Goal: Information Seeking & Learning: Learn about a topic

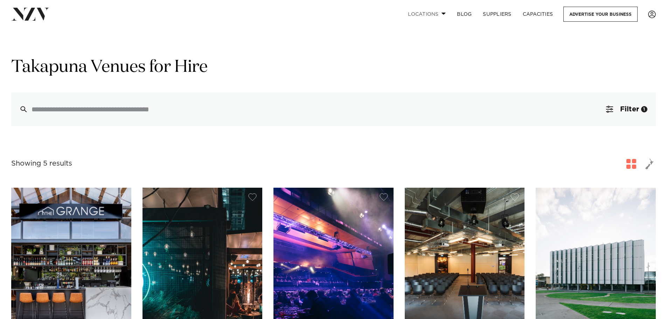
click at [438, 19] on link "Locations" at bounding box center [426, 14] width 49 height 15
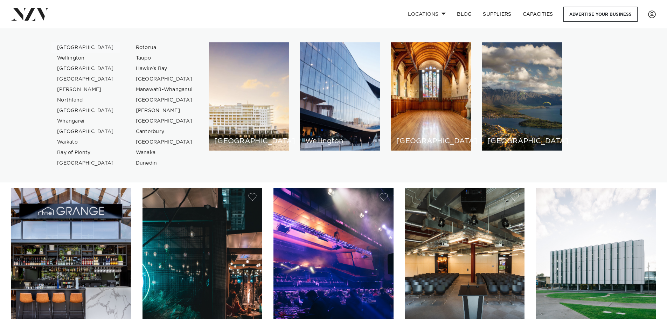
click at [72, 45] on link "[GEOGRAPHIC_DATA]" at bounding box center [85, 47] width 68 height 10
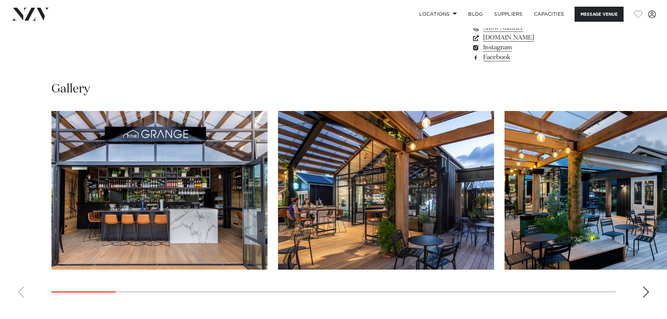
scroll to position [665, 0]
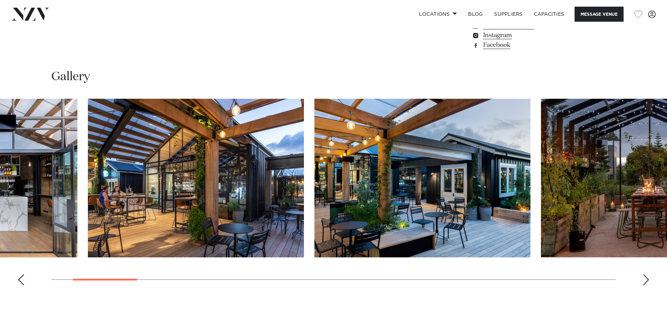
click at [107, 163] on img "2 / 22" at bounding box center [196, 178] width 216 height 159
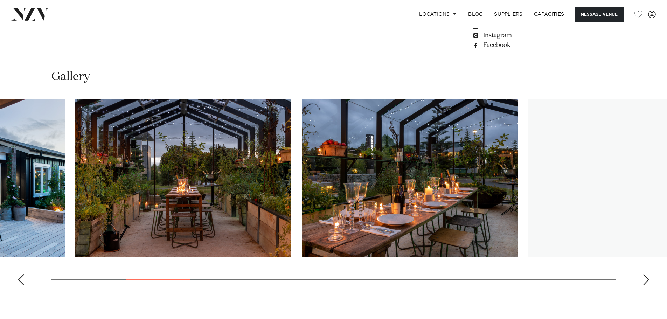
click at [174, 204] on img "4 / 22" at bounding box center [183, 178] width 216 height 159
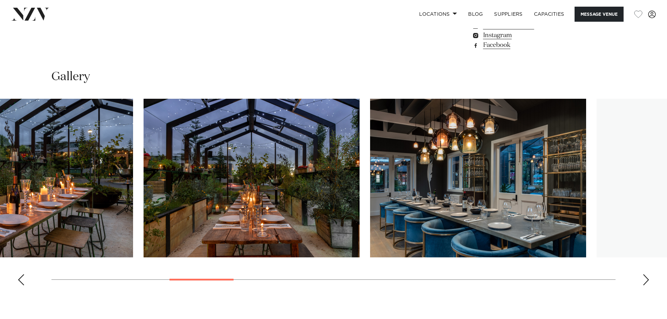
click at [256, 198] on img "6 / 22" at bounding box center [251, 178] width 216 height 159
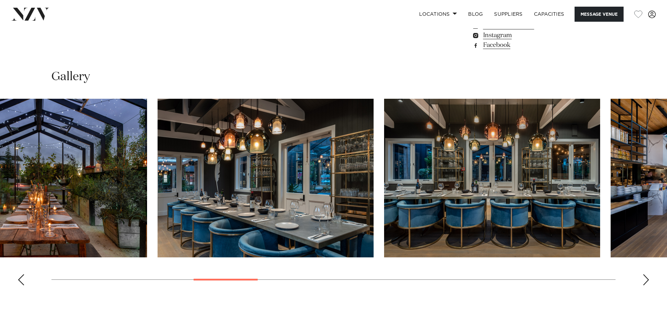
click at [384, 179] on img "8 / 22" at bounding box center [492, 178] width 216 height 159
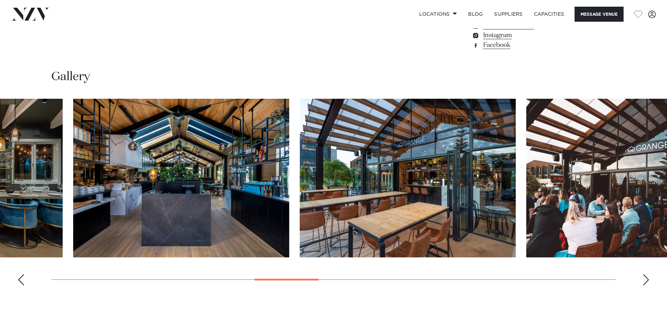
click at [402, 217] on img "10 / 22" at bounding box center [408, 178] width 216 height 159
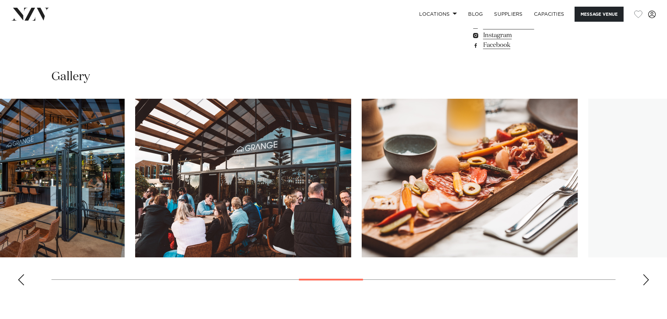
click at [168, 183] on img "11 / 22" at bounding box center [243, 178] width 216 height 159
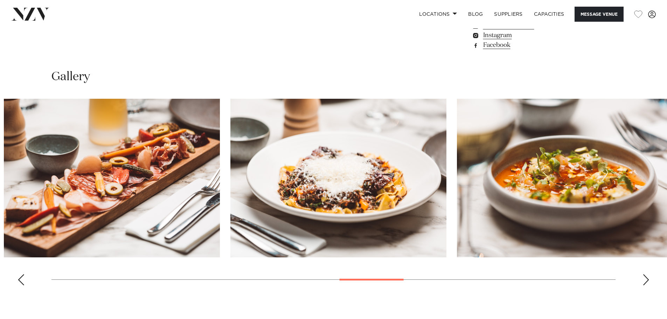
click at [293, 175] on img "13 / 22" at bounding box center [338, 178] width 216 height 159
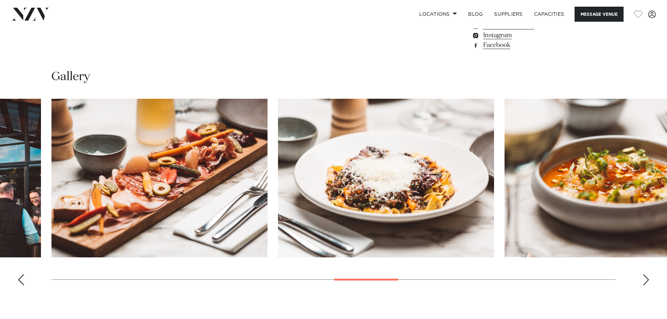
click at [646, 274] on div "Next slide" at bounding box center [645, 279] width 7 height 11
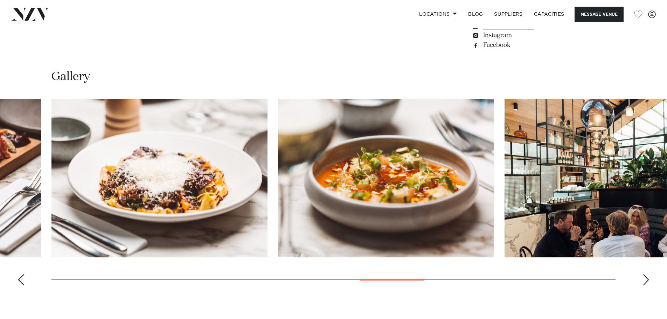
click at [646, 274] on div "Next slide" at bounding box center [645, 279] width 7 height 11
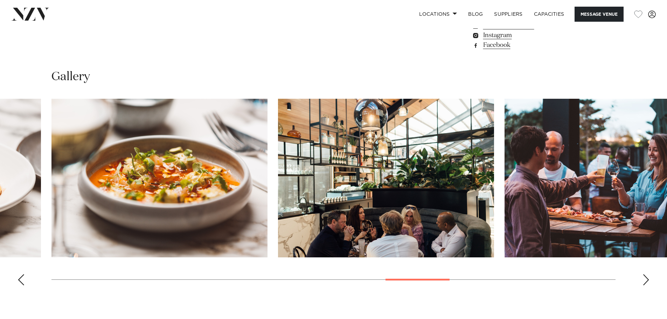
click at [646, 274] on div "Next slide" at bounding box center [645, 279] width 7 height 11
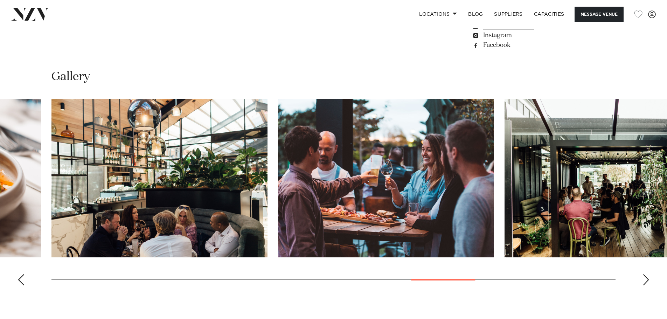
click at [646, 274] on div "Next slide" at bounding box center [645, 279] width 7 height 11
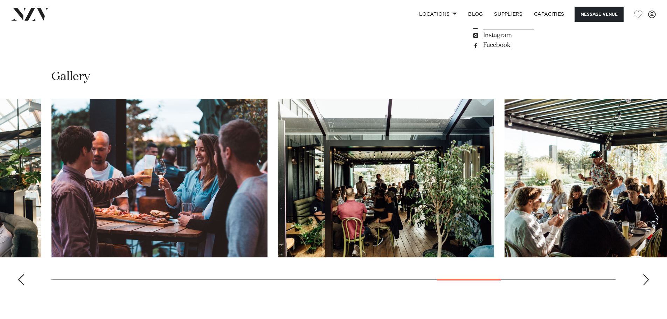
click at [646, 274] on div "Next slide" at bounding box center [645, 279] width 7 height 11
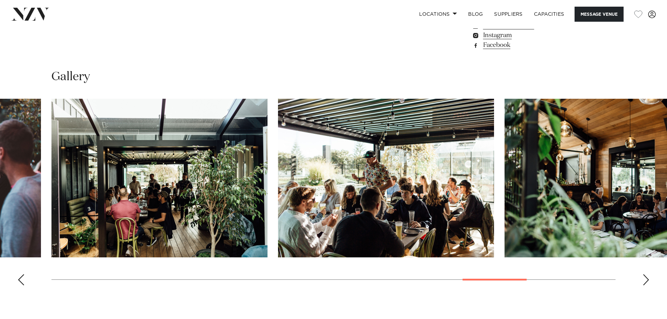
click at [646, 274] on div "Next slide" at bounding box center [645, 279] width 7 height 11
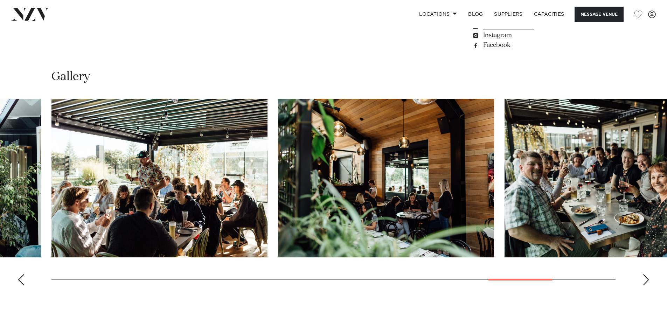
click at [646, 274] on div "Next slide" at bounding box center [645, 279] width 7 height 11
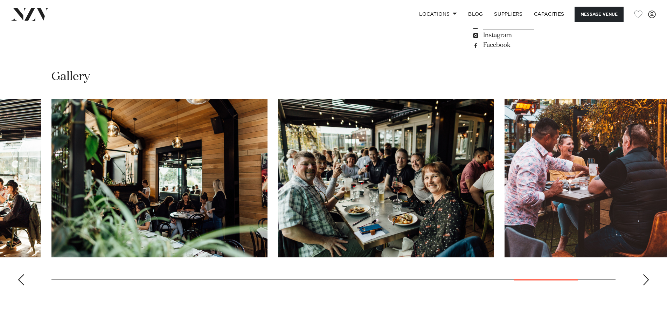
click at [646, 274] on div "Next slide" at bounding box center [645, 279] width 7 height 11
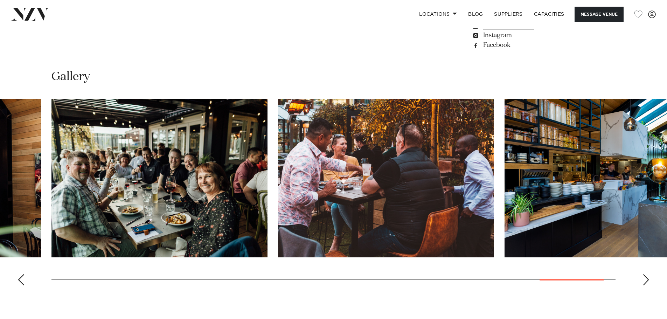
click at [646, 274] on div "Next slide" at bounding box center [645, 279] width 7 height 11
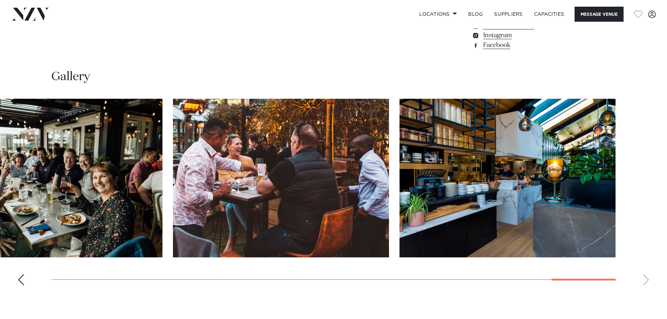
click at [646, 263] on swiper-container at bounding box center [333, 195] width 667 height 192
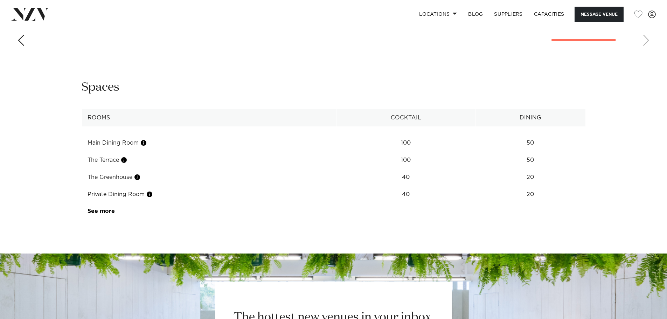
scroll to position [910, 0]
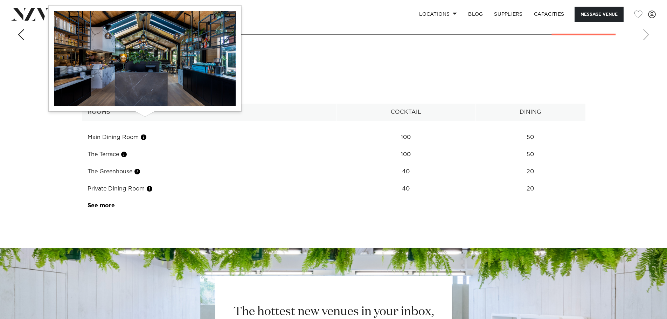
drag, startPoint x: 142, startPoint y: 121, endPoint x: 129, endPoint y: 117, distance: 13.3
click at [129, 129] on td "Main Dining Room" at bounding box center [209, 137] width 255 height 17
click at [145, 134] on button "button" at bounding box center [143, 137] width 7 height 7
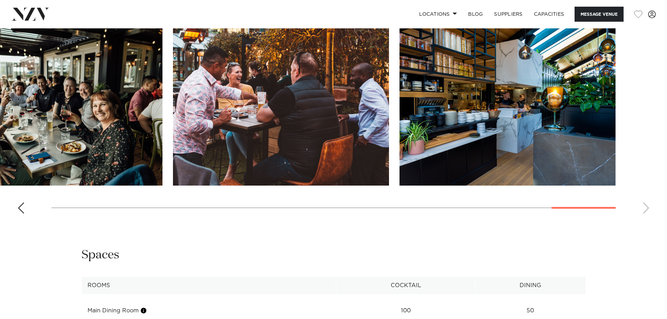
scroll to position [665, 0]
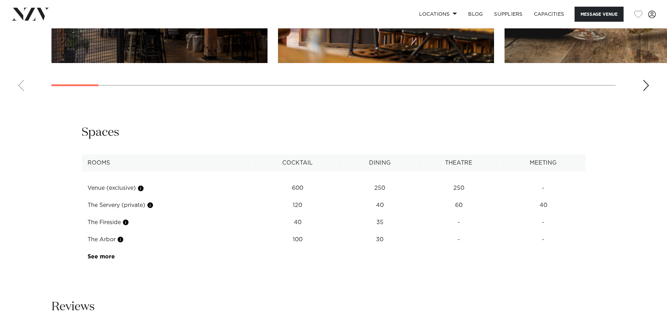
scroll to position [980, 0]
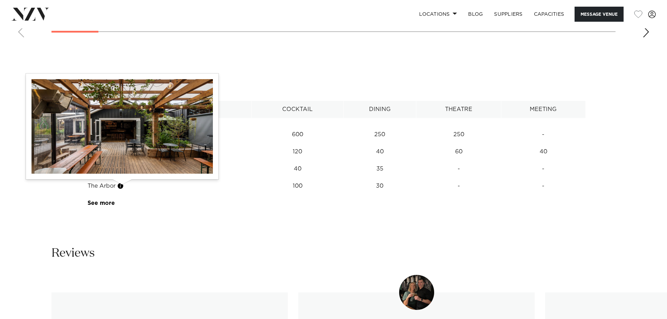
click at [124, 186] on button "button" at bounding box center [120, 185] width 7 height 7
click at [120, 186] on button "button" at bounding box center [120, 185] width 7 height 7
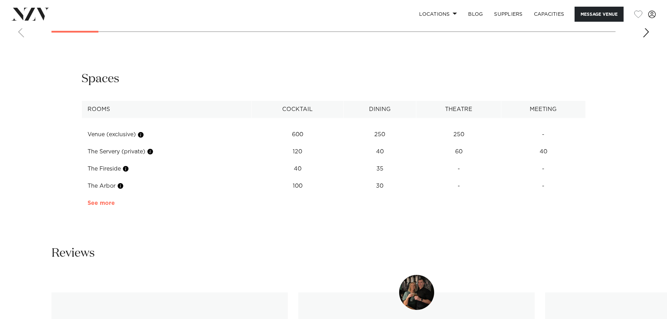
click at [106, 201] on link "See more" at bounding box center [114, 203] width 55 height 6
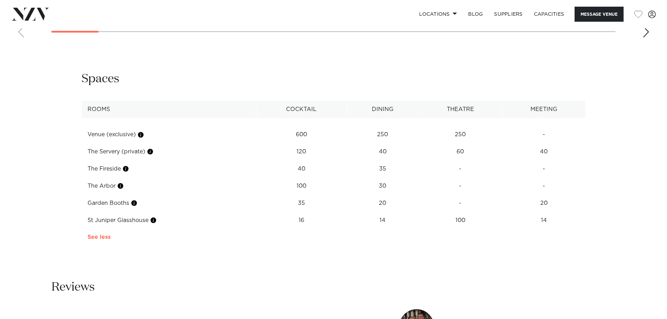
click at [103, 234] on link "See more" at bounding box center [112, 237] width 50 height 6
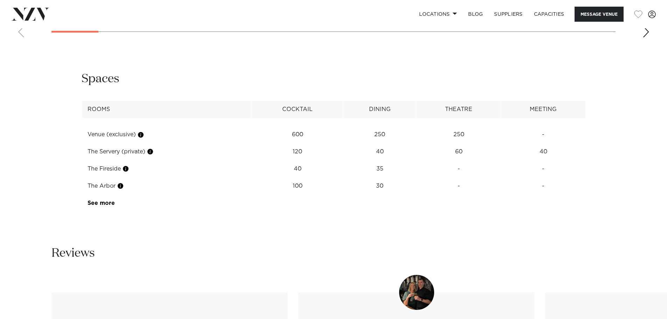
click at [104, 211] on td "See more" at bounding box center [115, 203] width 66 height 17
click at [104, 205] on link "See more" at bounding box center [114, 203] width 55 height 6
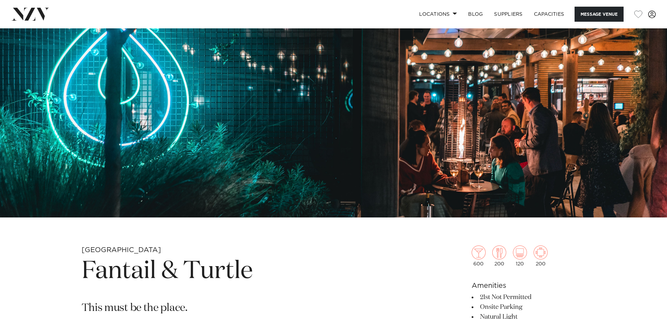
scroll to position [0, 0]
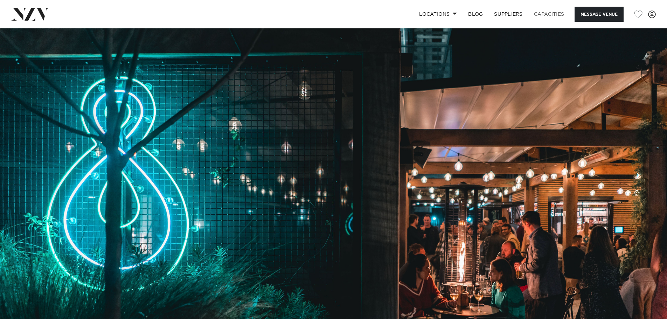
click at [551, 13] on link "Capacities" at bounding box center [549, 14] width 42 height 15
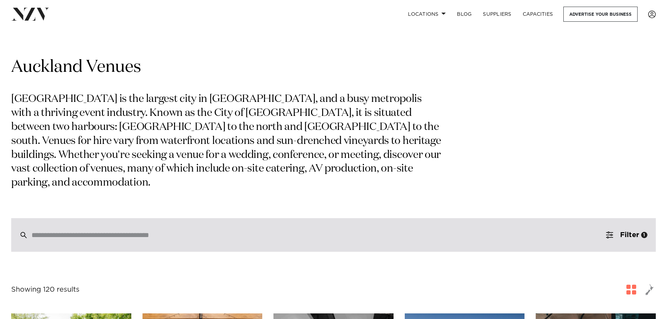
click at [90, 218] on div at bounding box center [333, 235] width 644 height 34
click at [97, 218] on div at bounding box center [333, 235] width 644 height 34
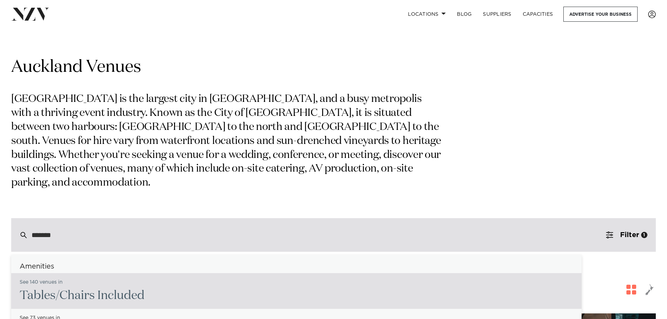
type input "********"
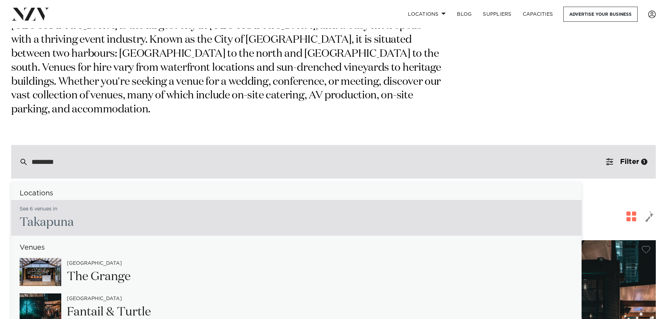
scroll to position [105, 0]
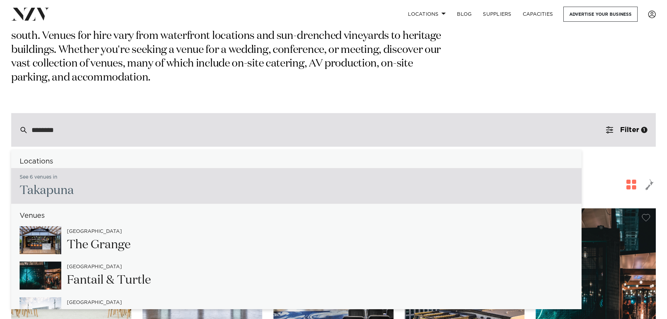
click at [140, 171] on div "See 6 venues in [GEOGRAPHIC_DATA]" at bounding box center [296, 186] width 570 height 36
type input "**********"
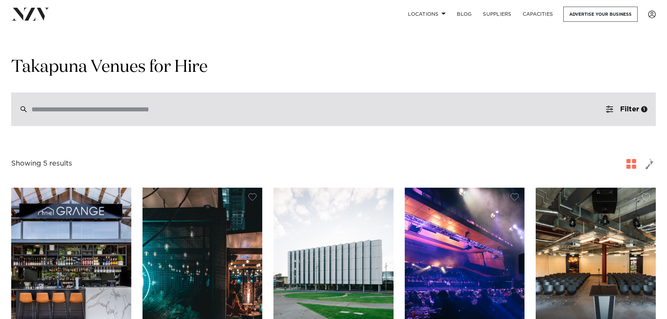
click at [138, 113] on input "search" at bounding box center [318, 109] width 574 height 8
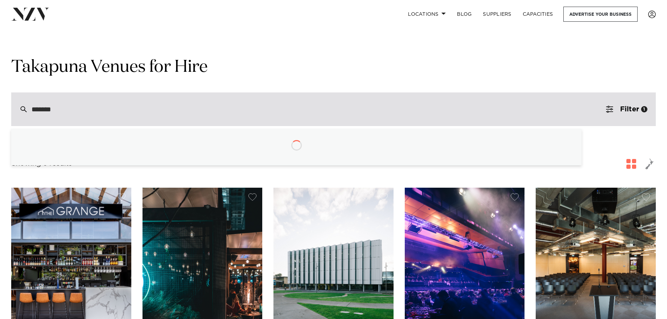
type input "********"
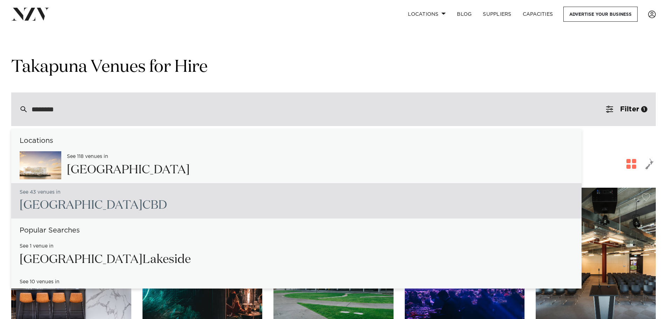
click at [92, 194] on div "See 43 venues in Auckland CBD" at bounding box center [93, 200] width 147 height 29
type input "**********"
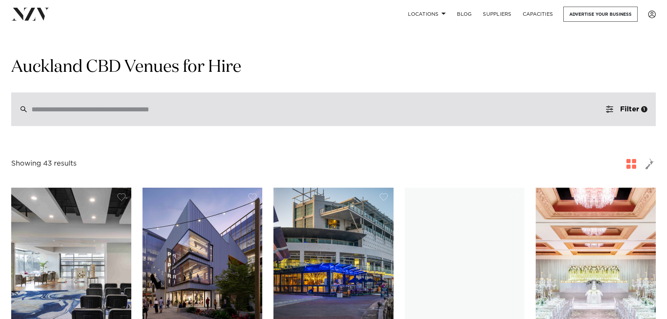
click at [152, 113] on input "search" at bounding box center [318, 109] width 574 height 8
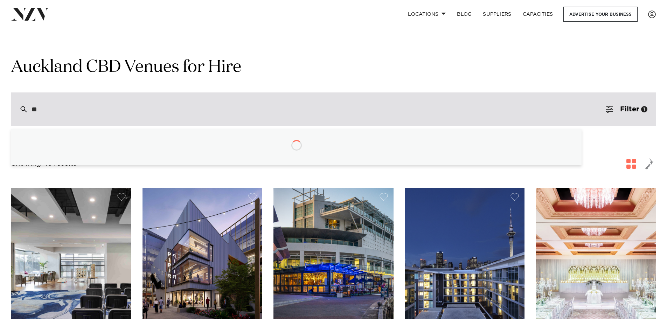
type input "*"
type input "**********"
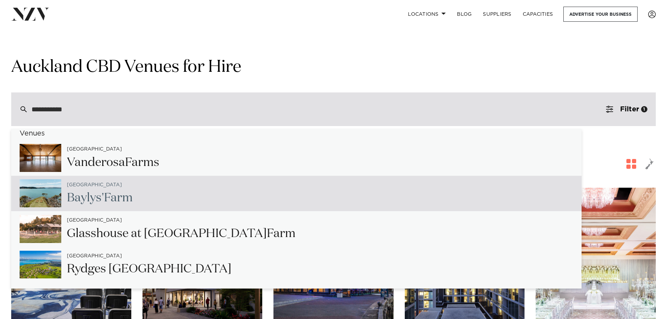
scroll to position [9, 0]
